Goal: Information Seeking & Learning: Learn about a topic

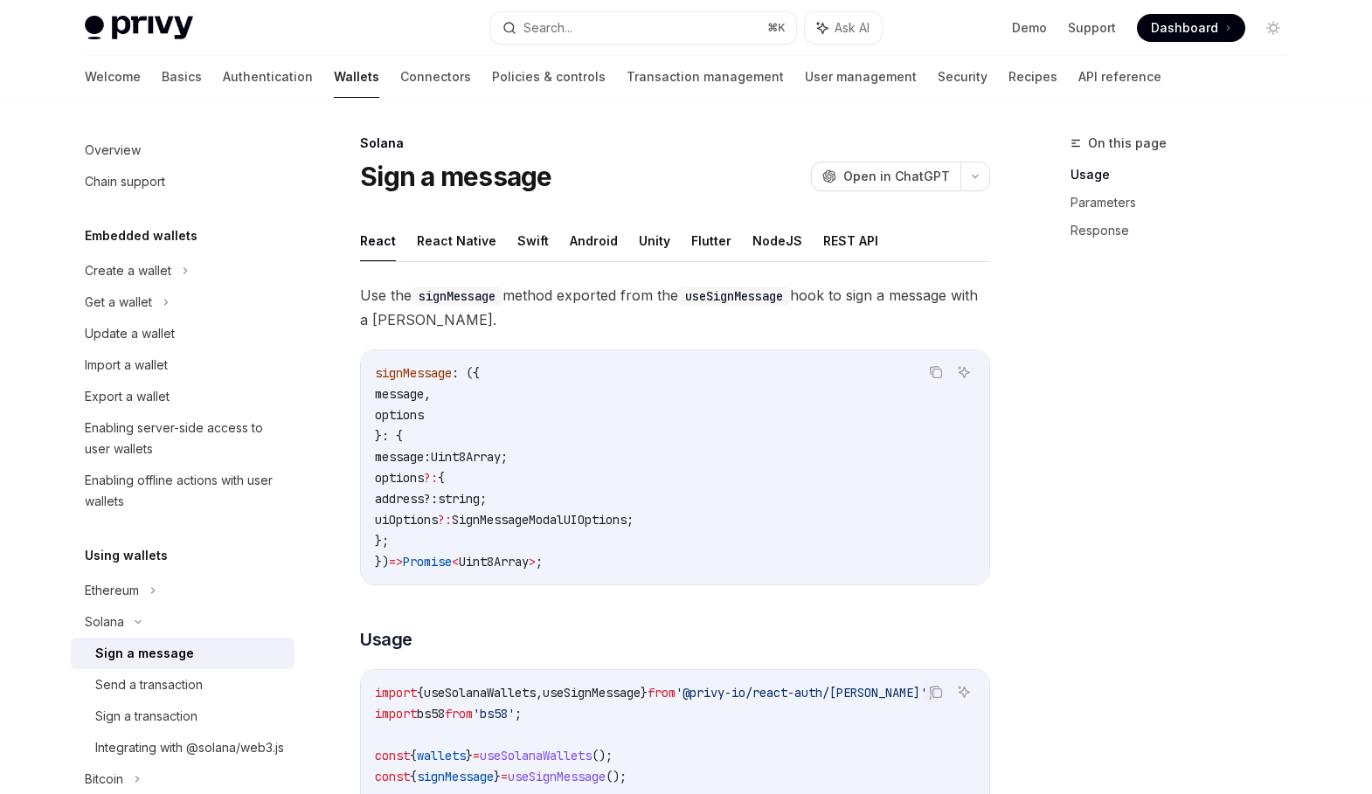
scroll to position [169, 0]
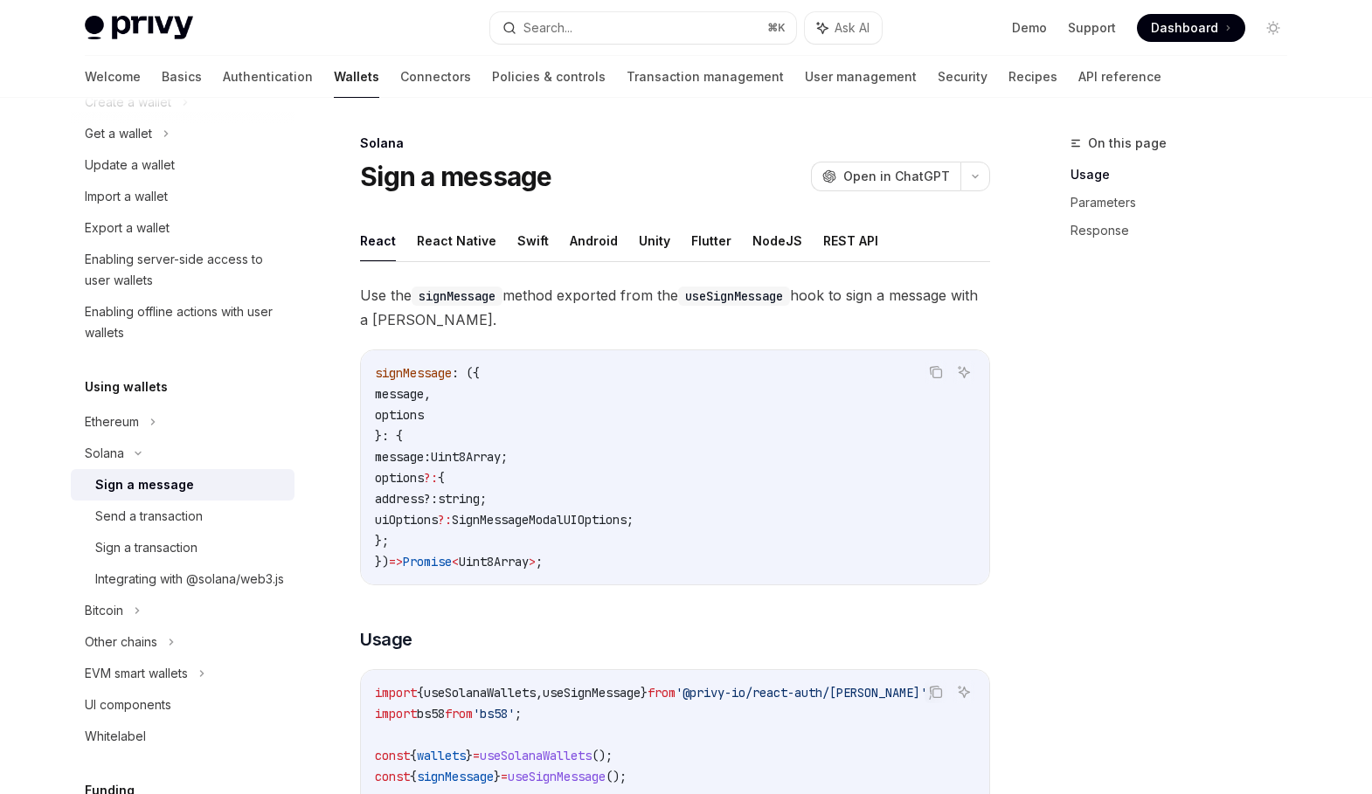
click at [132, 113] on div "Ethereum" at bounding box center [128, 102] width 86 height 21
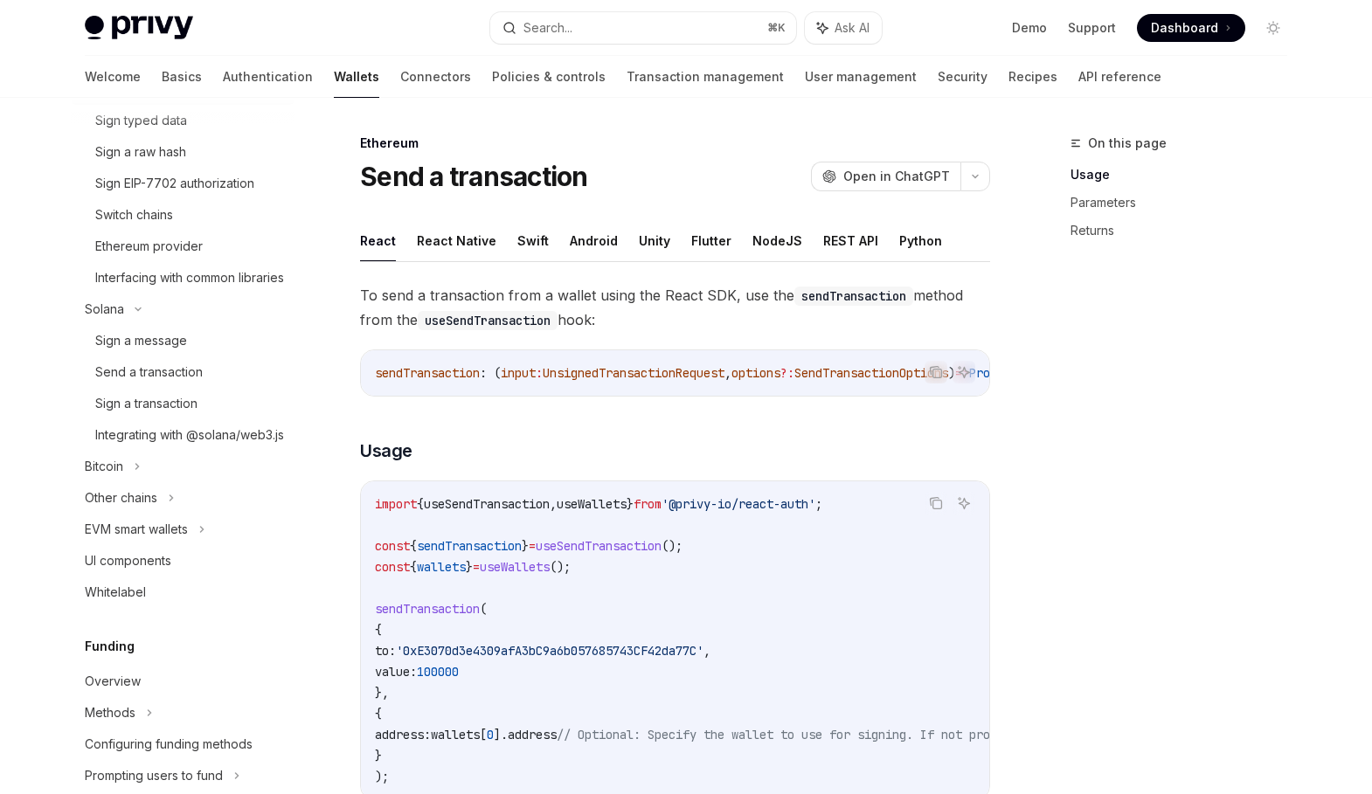
scroll to position [623, 0]
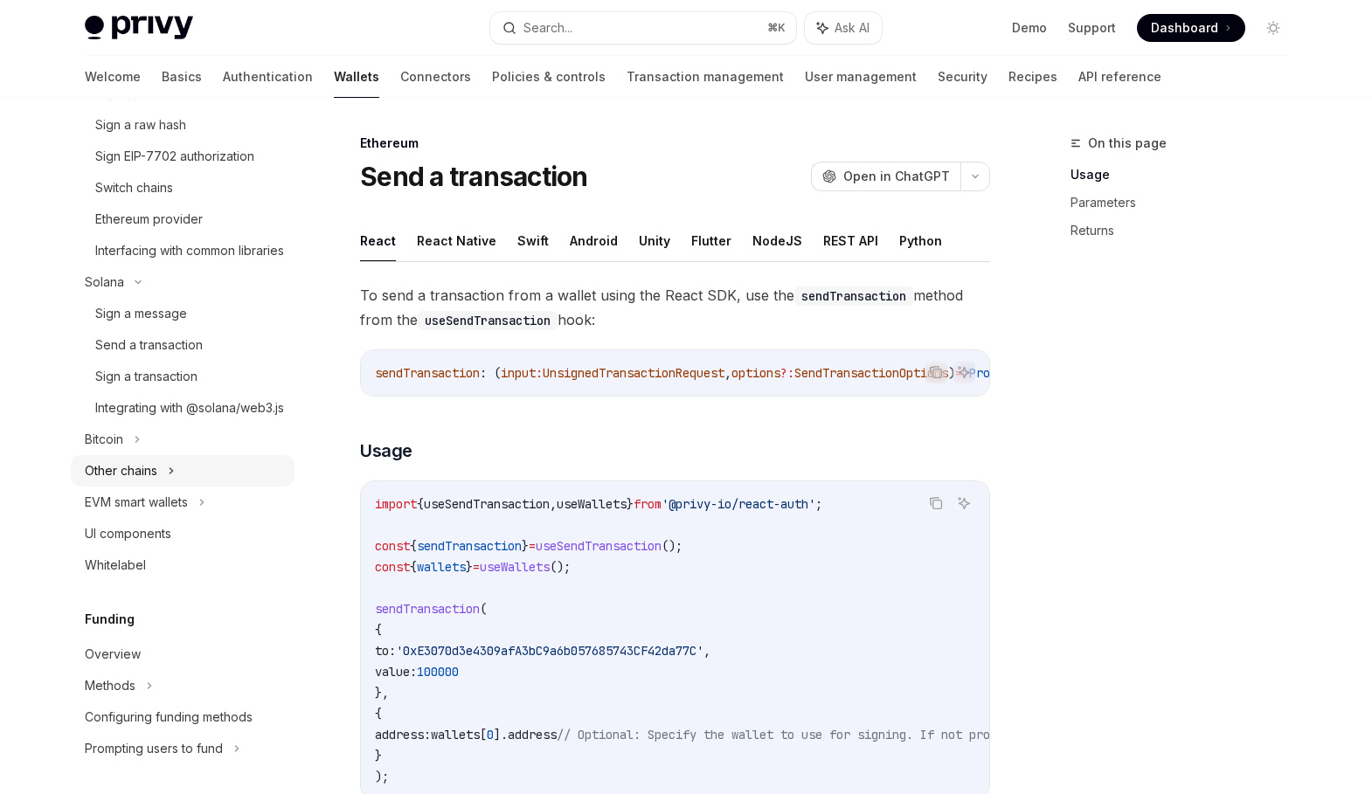
click at [190, 487] on div "Other chains" at bounding box center [183, 470] width 224 height 31
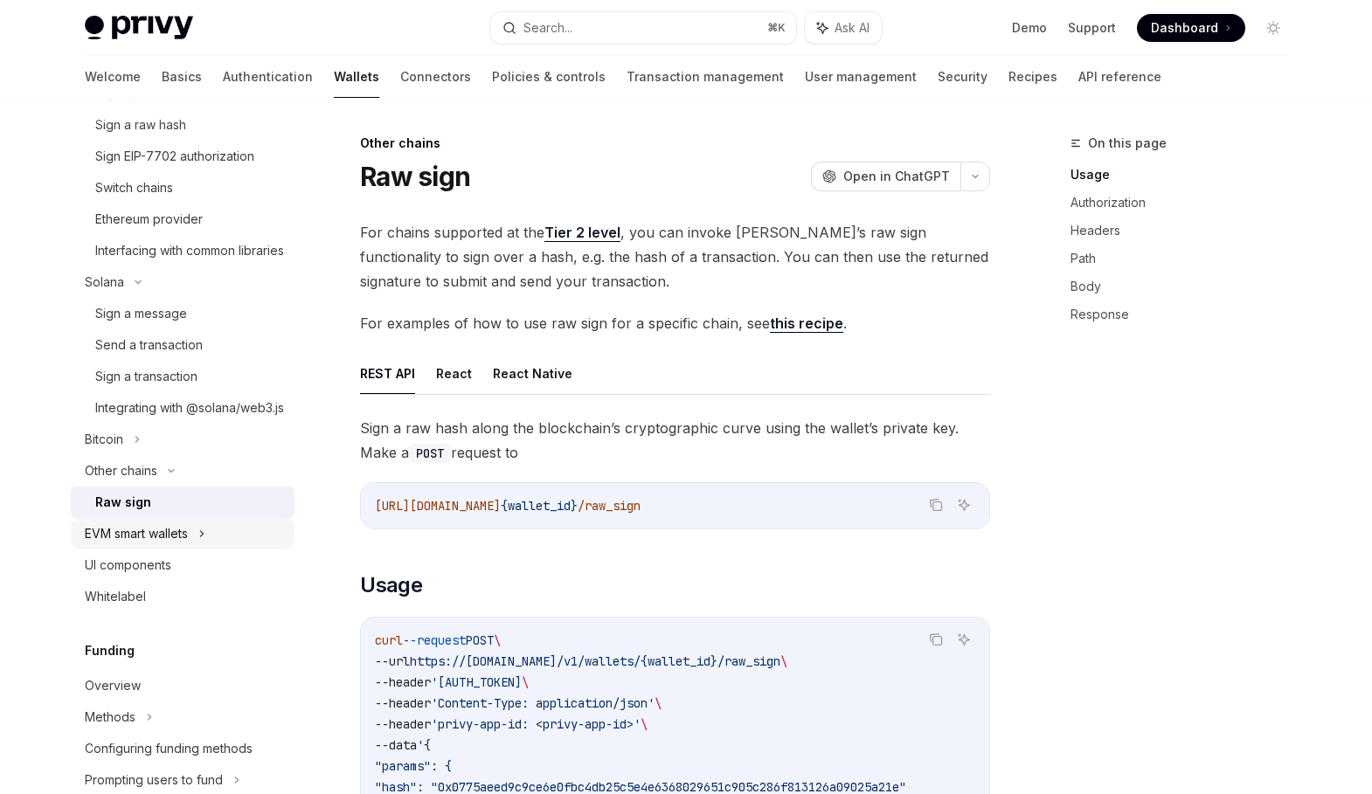
click at [183, 544] on div "EVM smart wallets" at bounding box center [136, 533] width 103 height 21
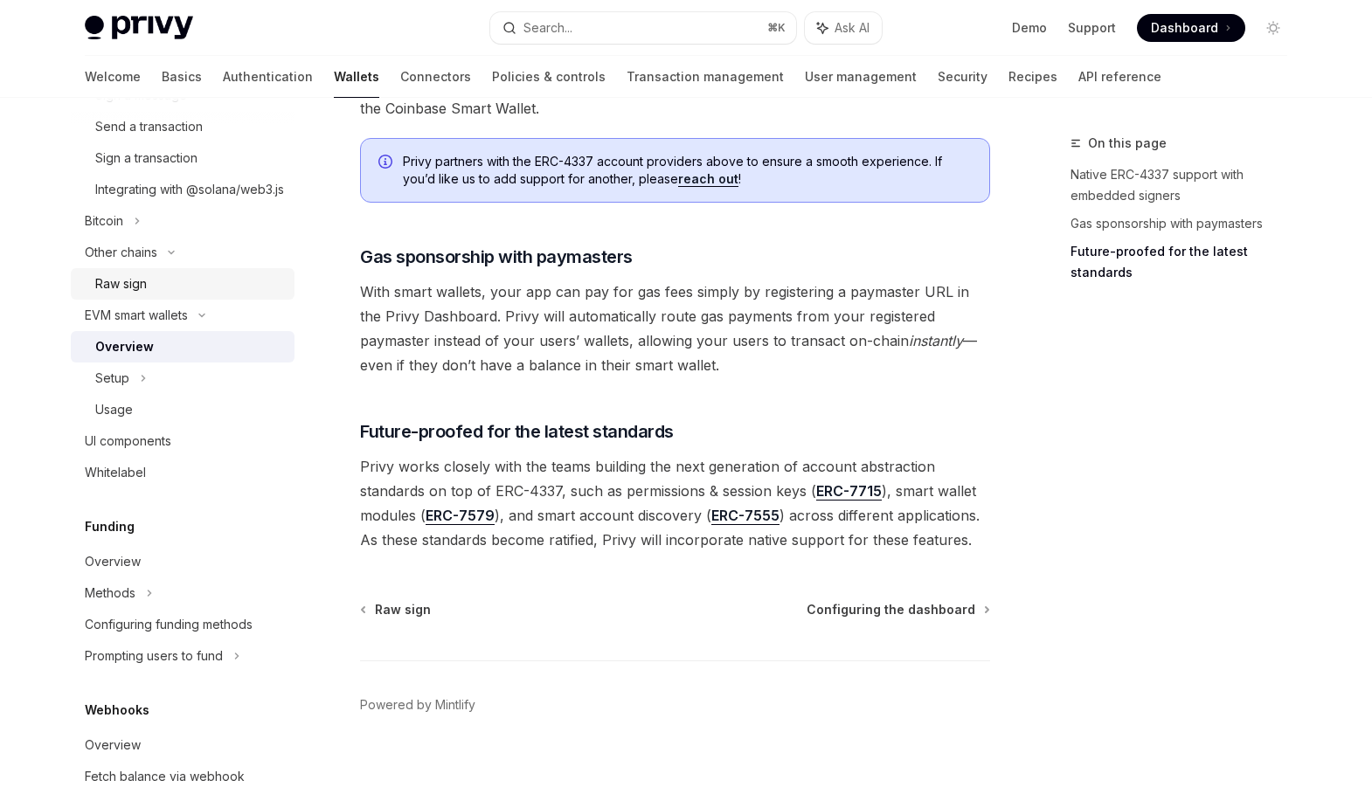
scroll to position [1086, 0]
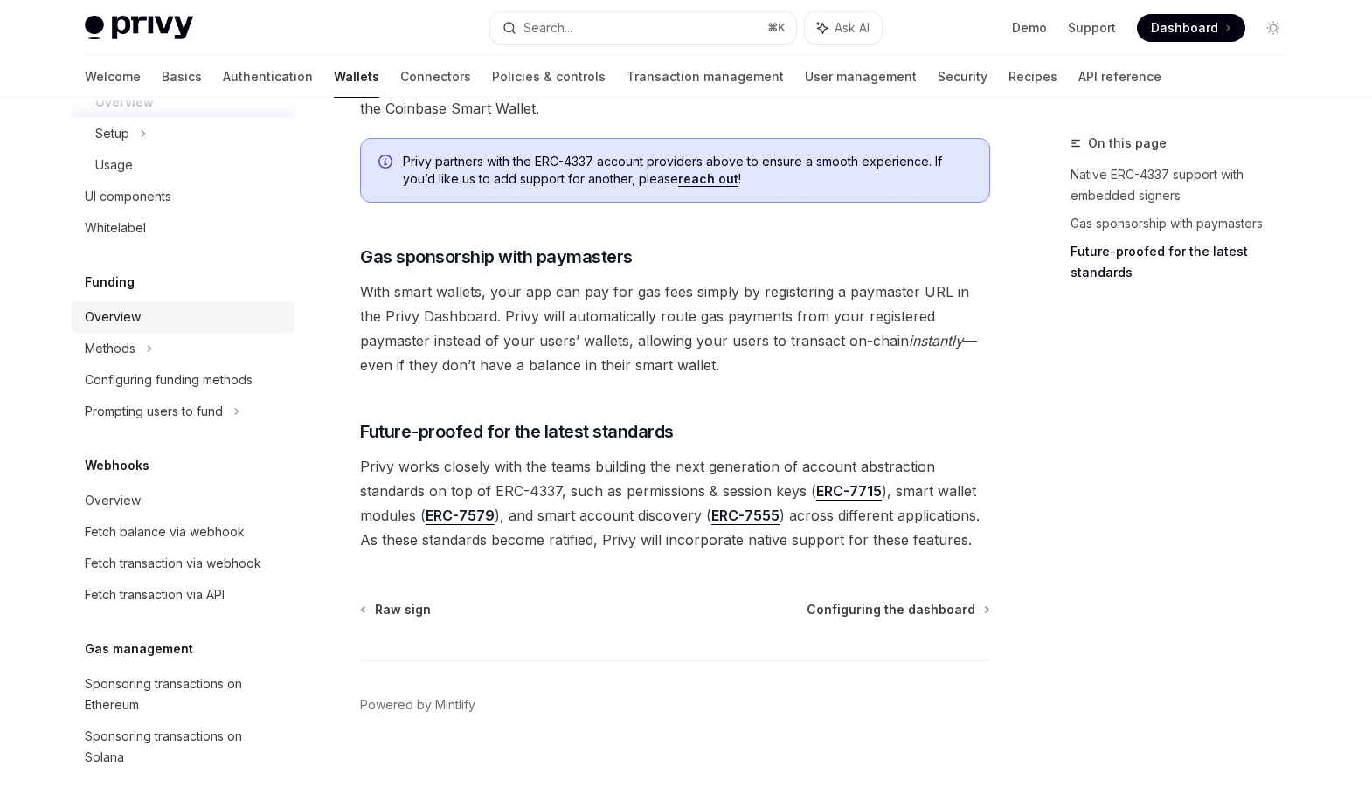
click at [140, 333] on link "Overview" at bounding box center [183, 316] width 224 height 31
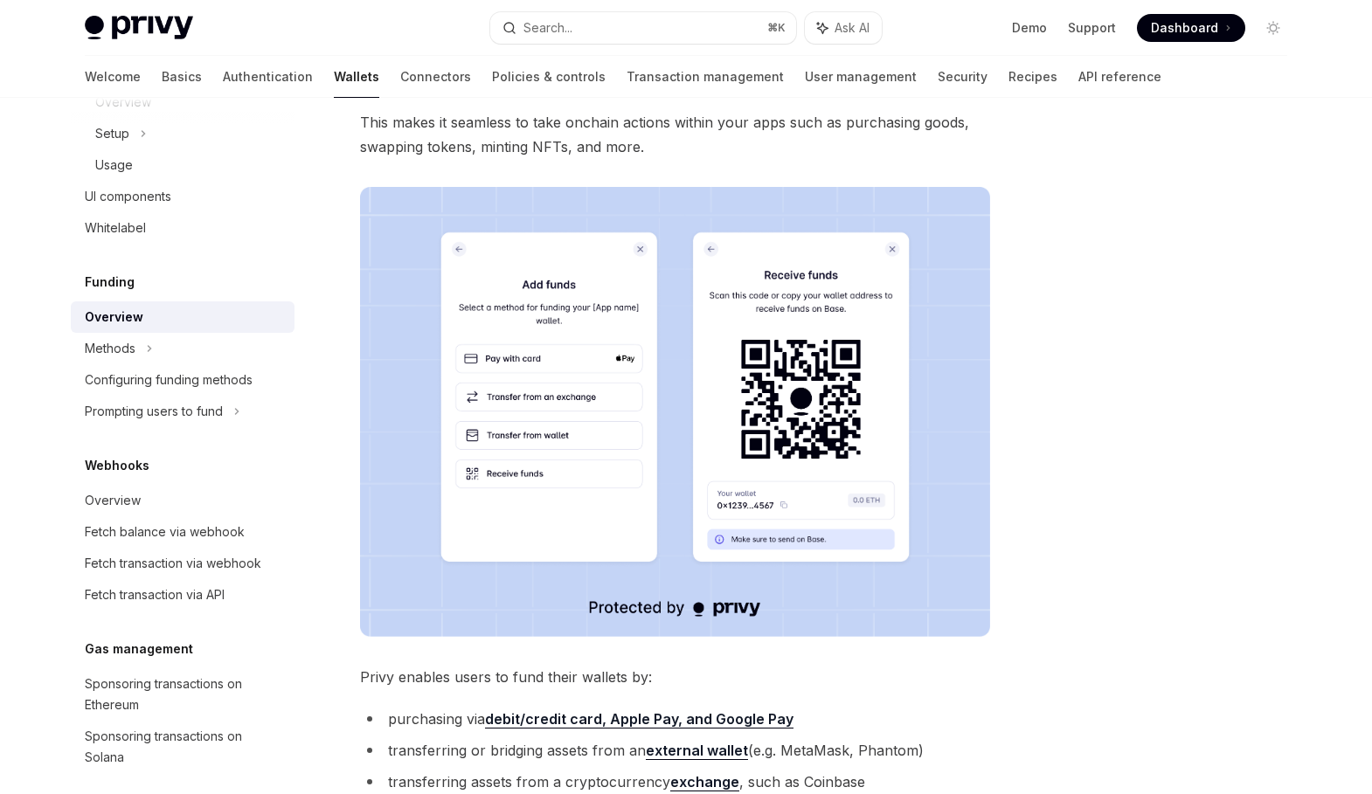
scroll to position [1192, 0]
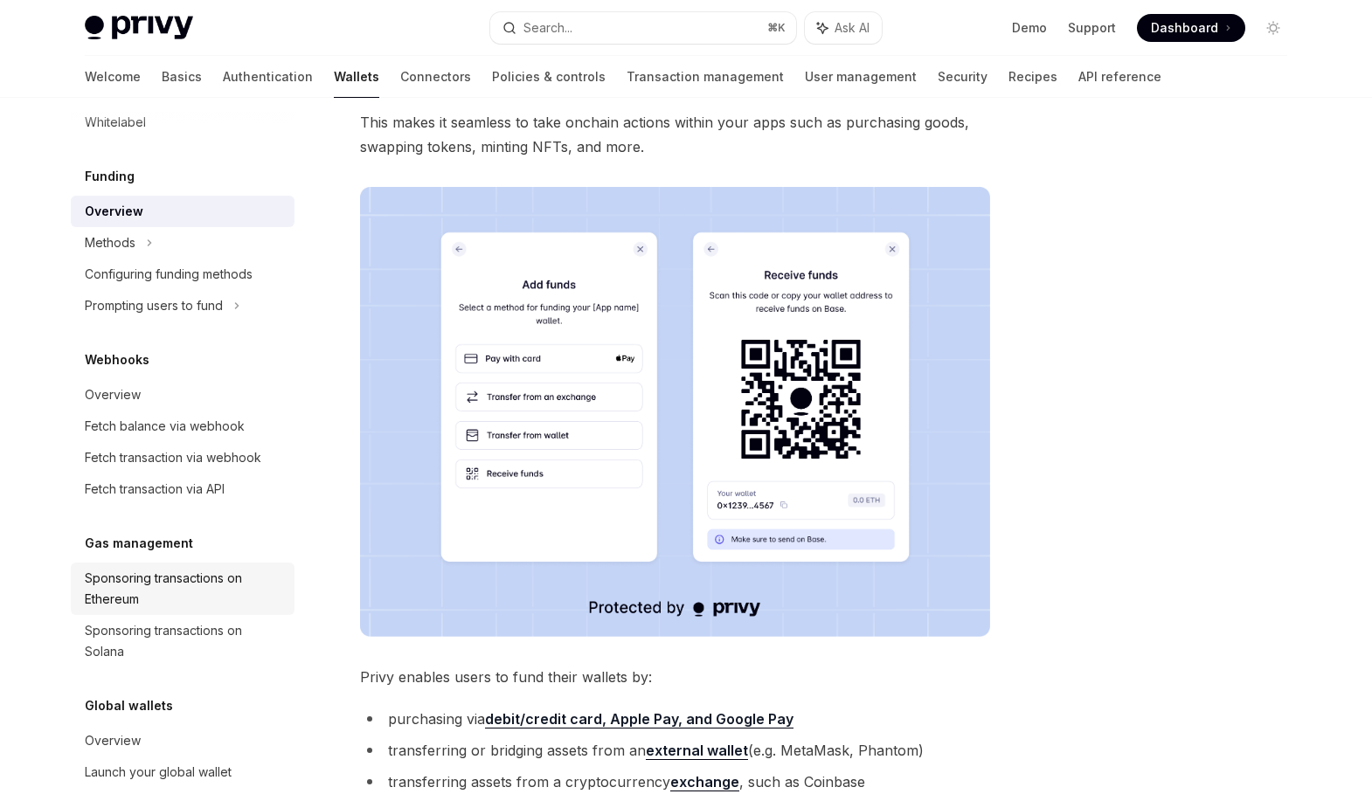
click at [121, 610] on div "Sponsoring transactions on Ethereum" at bounding box center [184, 589] width 199 height 42
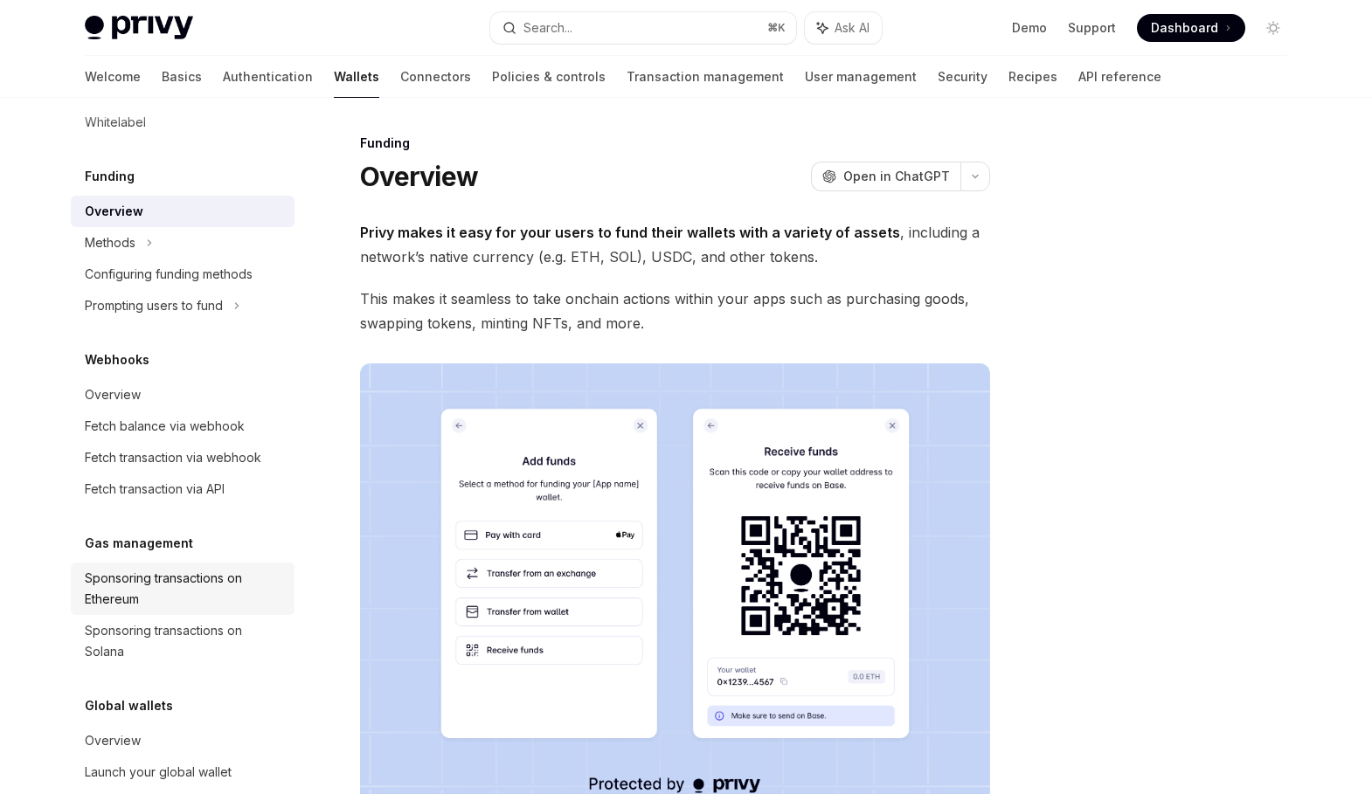
type textarea "*"
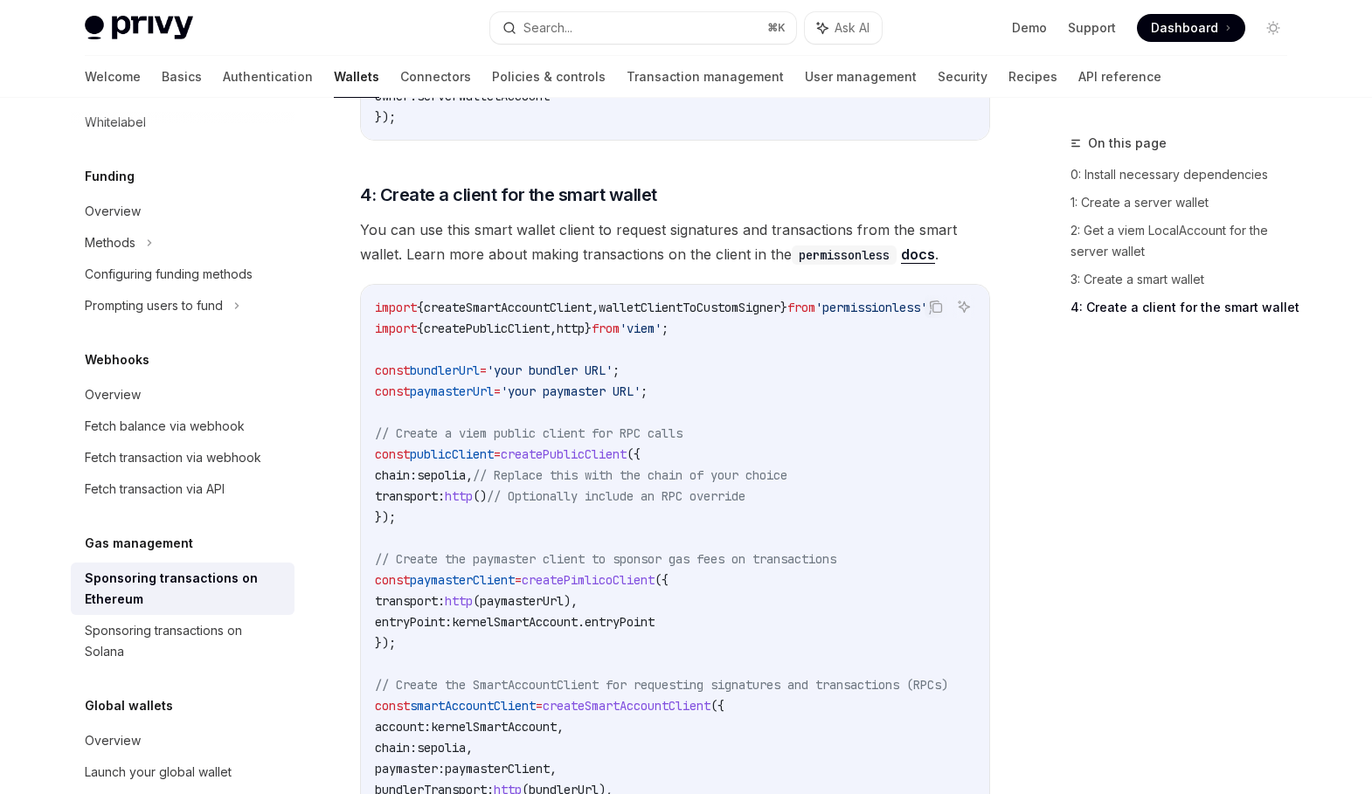
scroll to position [2261, 0]
